Goal: Navigation & Orientation: Find specific page/section

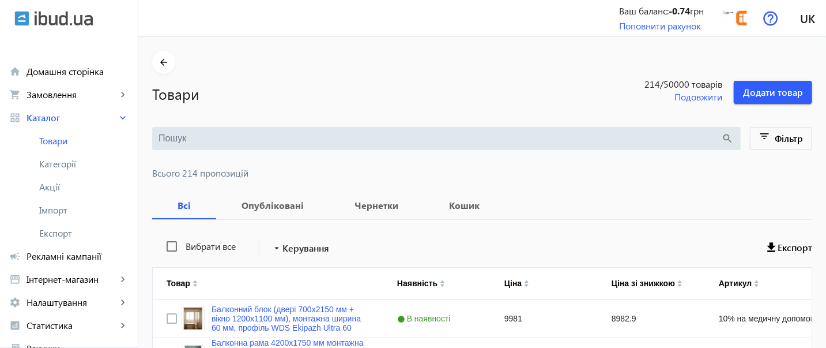
click at [261, 147] on div "search" at bounding box center [446, 138] width 589 height 23
click at [261, 141] on input "search" at bounding box center [440, 138] width 563 height 13
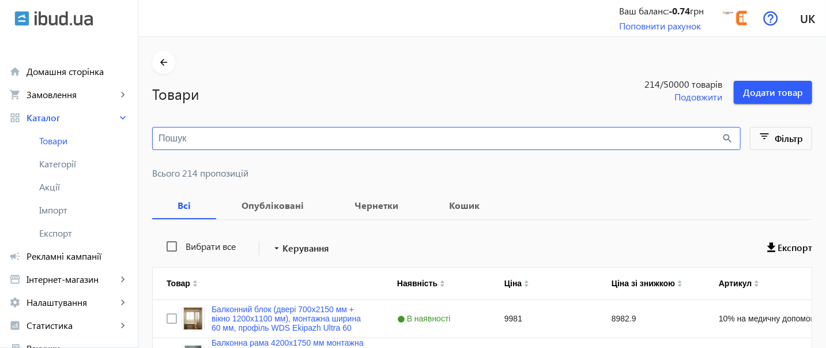
paste input "Вікно 900х1180 мм монтажна ширина 60 мм профіль WDS Ekipazh Ultra 60 з однокаме…"
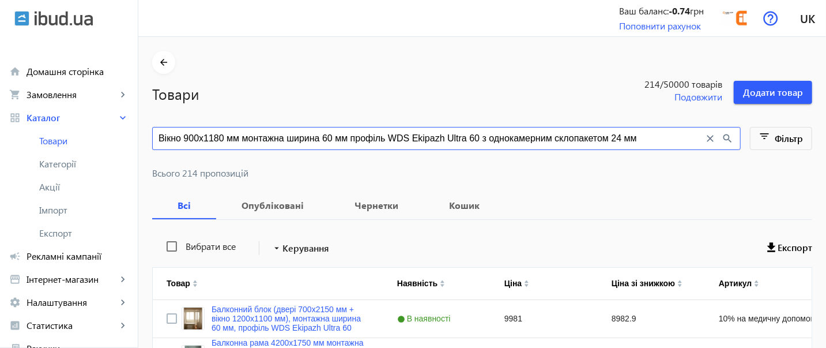
type input "Вікно 900х1180 мм монтажна ширина 60 мм профіль WDS Ekipazh Ultra 60 з однокаме…"
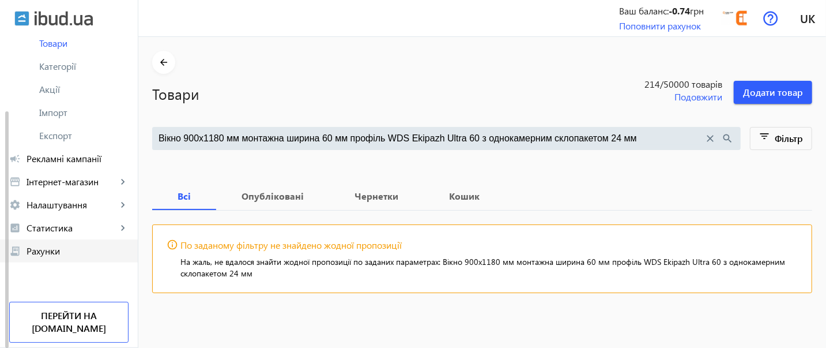
scroll to position [1, 0]
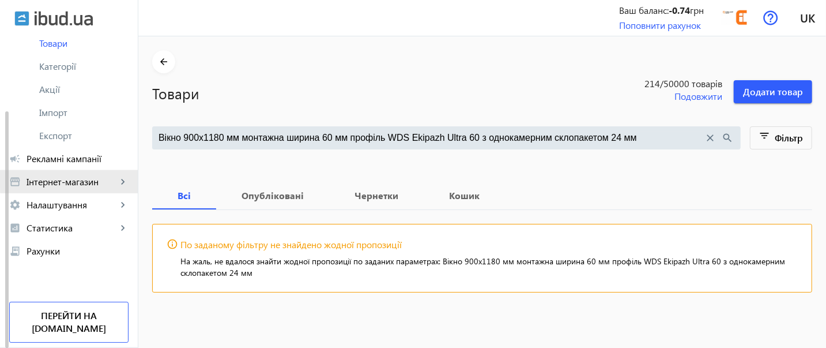
click at [77, 179] on span "Інтернет-магазин" at bounding box center [72, 182] width 91 height 12
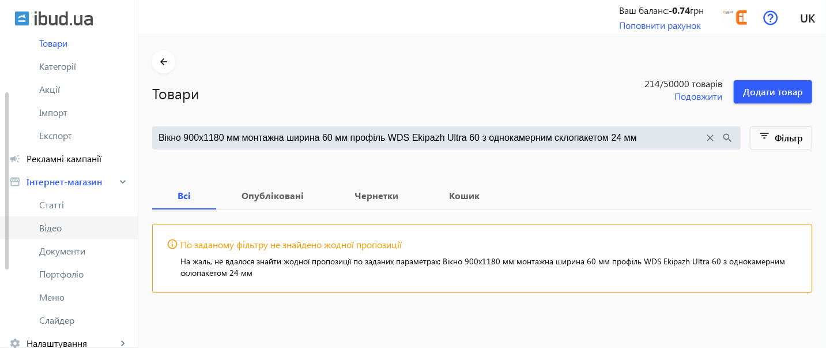
scroll to position [123, 0]
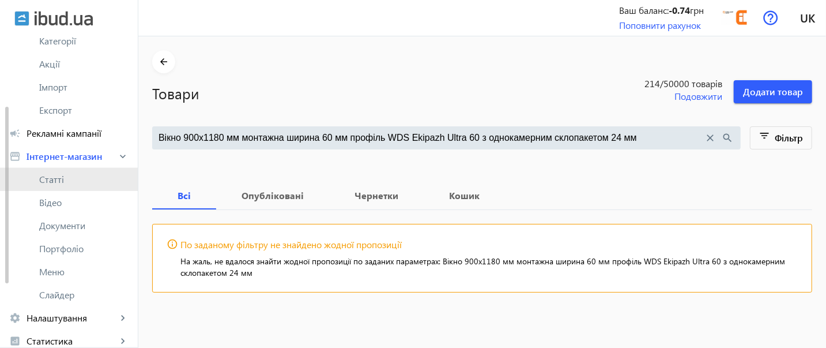
click at [60, 169] on link "Статті" at bounding box center [69, 179] width 138 height 23
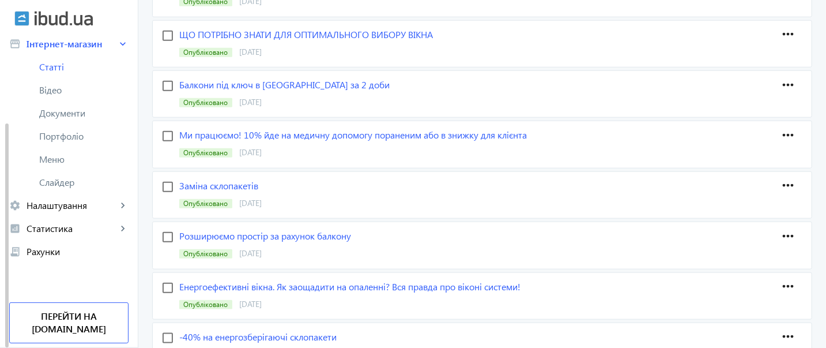
scroll to position [640, 0]
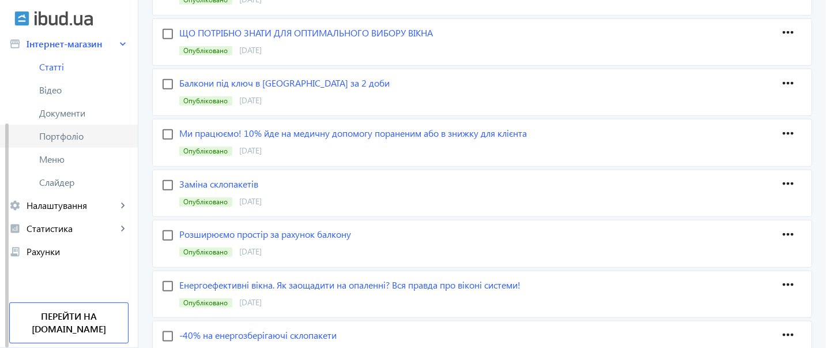
click at [44, 140] on span "Портфоліо" at bounding box center [83, 136] width 89 height 12
